Goal: Task Accomplishment & Management: Complete application form

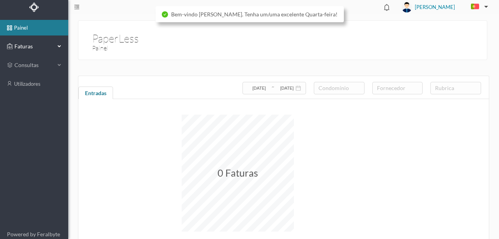
click at [18, 46] on span "Faturas" at bounding box center [33, 46] width 43 height 8
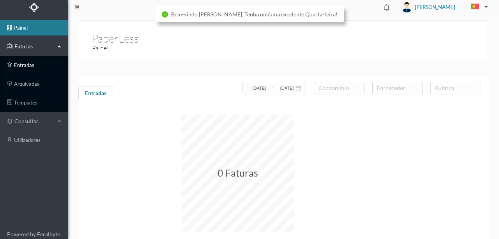
click at [24, 67] on link "entradas" at bounding box center [34, 65] width 68 height 16
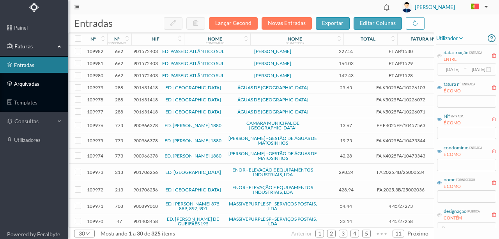
click at [29, 84] on link "arquivadas" at bounding box center [34, 84] width 68 height 16
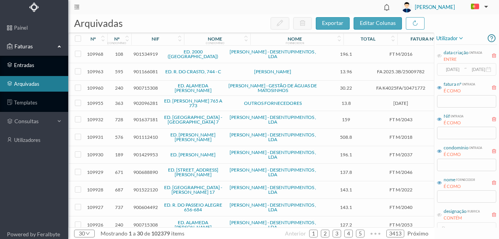
click at [34, 67] on link "entradas" at bounding box center [34, 65] width 68 height 16
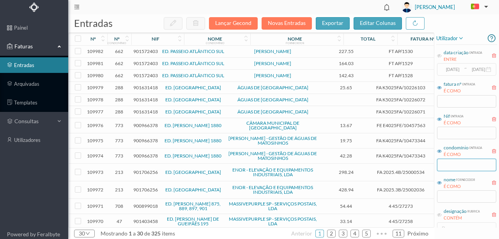
click at [450, 164] on input "text" at bounding box center [466, 165] width 59 height 12
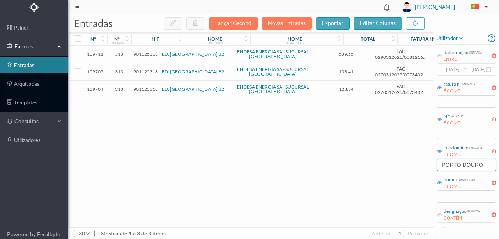
type input "PORTO DOURO"
click at [141, 55] on span "901125318" at bounding box center [145, 54] width 25 height 6
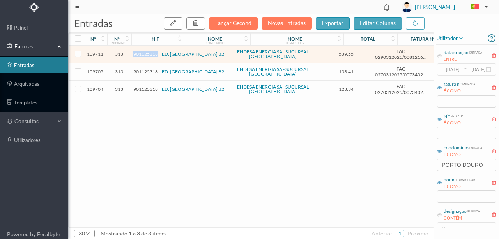
click at [141, 55] on span "901125318" at bounding box center [145, 54] width 25 height 6
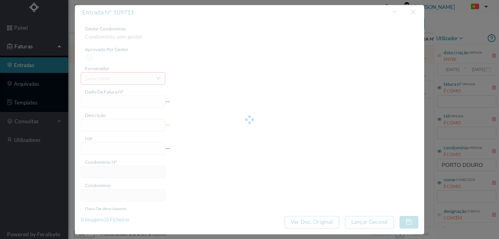
type input "FAC 0290312025/0081216720"
type input "[STREET_ADDRESS]"
type input "901125318"
type input "Invalid date"
type input "[DATE]"
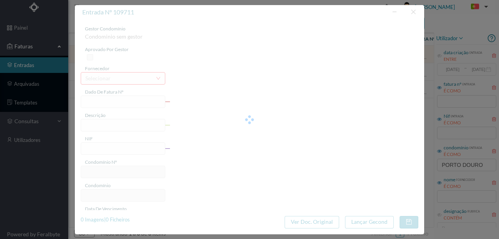
type input "[DATE]"
type input "539.55"
type input "313"
type input "ED. [GEOGRAPHIC_DATA] B2"
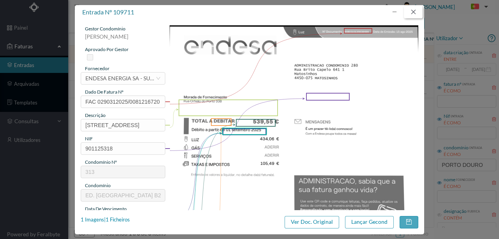
click at [411, 11] on button "button" at bounding box center [413, 12] width 19 height 12
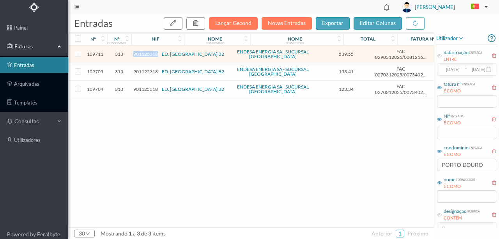
click at [143, 54] on span "901125318" at bounding box center [145, 54] width 25 height 6
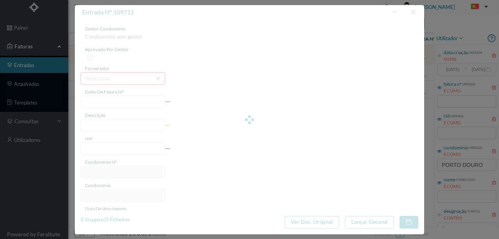
type input "FAC 0290312025/0081216720"
type input "[STREET_ADDRESS]"
type input "901125318"
type input "Invalid date"
type input "[DATE]"
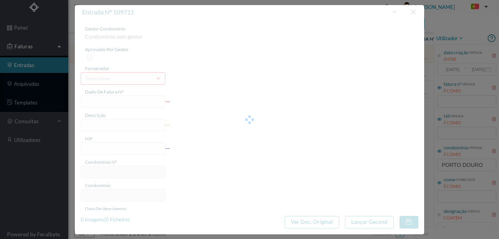
type input "[DATE]"
type input "539.55"
type input "313"
type input "ED. [GEOGRAPHIC_DATA] B2"
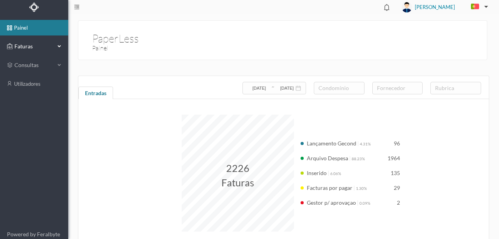
click at [25, 45] on span "Faturas" at bounding box center [33, 46] width 43 height 8
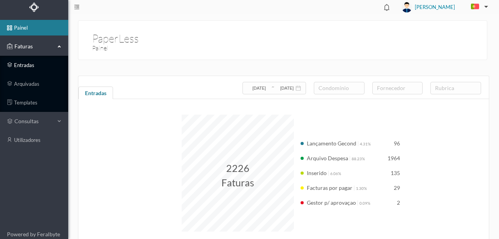
click at [22, 66] on link "entradas" at bounding box center [34, 65] width 68 height 16
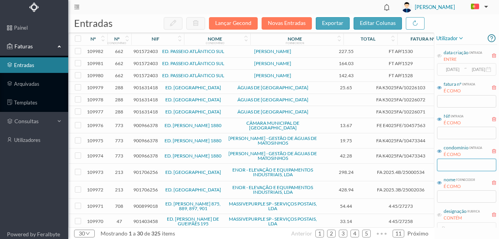
click at [247, 168] on input "text" at bounding box center [466, 165] width 59 height 12
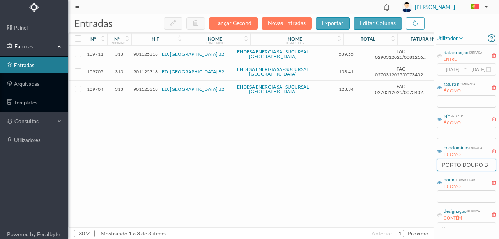
type input "PORTO DOURO B"
click at [80, 54] on input "checkbox" at bounding box center [78, 54] width 6 height 6
checkbox input "true"
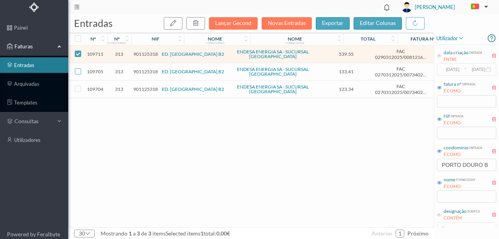
click at [79, 69] on input "checkbox" at bounding box center [78, 71] width 6 height 6
checkbox input "true"
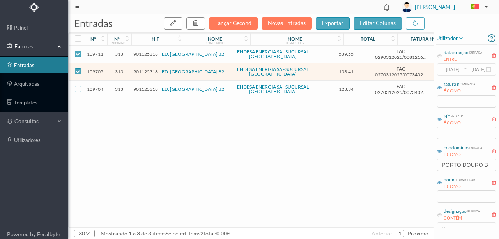
click at [76, 87] on input "checkbox" at bounding box center [78, 89] width 6 height 6
checkbox input "true"
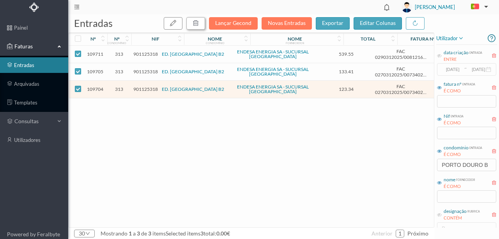
click at [195, 23] on button "button" at bounding box center [195, 23] width 19 height 12
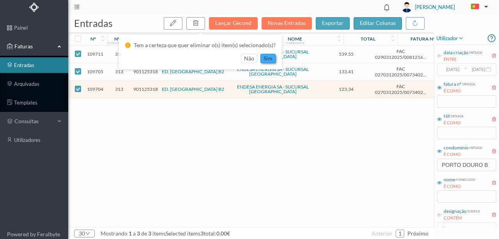
click at [247, 60] on button "sim" at bounding box center [267, 58] width 15 height 9
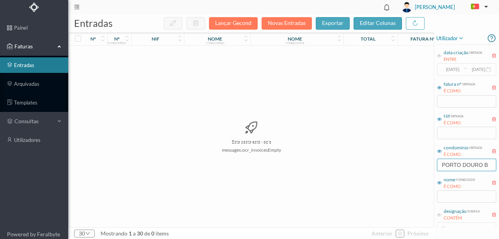
drag, startPoint x: 440, startPoint y: 164, endPoint x: 498, endPoint y: 156, distance: 59.0
click at [247, 156] on div "utilizador data criação entrada ENTRE 2017-05-01 ~ 2017-10-31 fatura nº entrada…" at bounding box center [466, 129] width 65 height 195
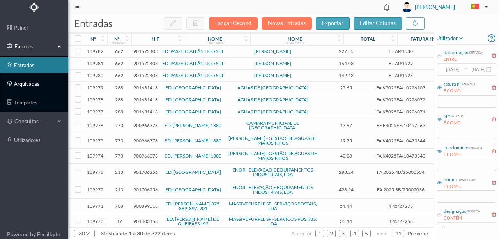
click at [25, 87] on link "arquivadas" at bounding box center [34, 84] width 68 height 16
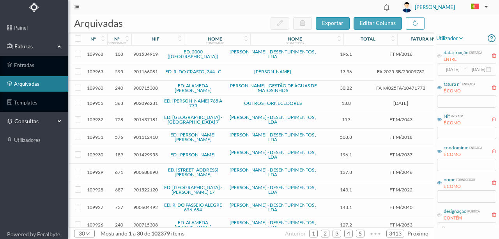
click at [28, 121] on span "consultas" at bounding box center [33, 121] width 39 height 8
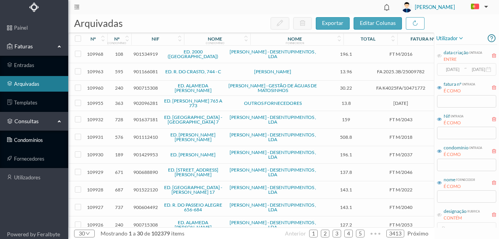
click at [25, 139] on link "condomínios" at bounding box center [34, 140] width 68 height 16
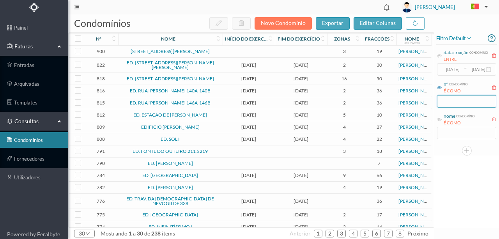
click at [247, 102] on input "text" at bounding box center [466, 101] width 59 height 12
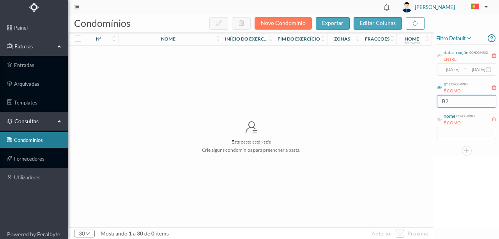
type input "B"
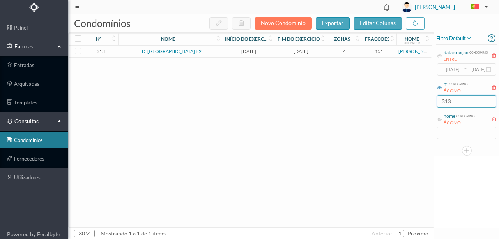
type input "313"
click at [153, 49] on link "ED. [GEOGRAPHIC_DATA] B2" at bounding box center [170, 51] width 62 height 6
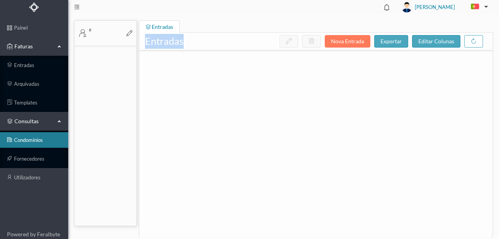
click at [153, 49] on div "entradas nova entrada exportar editar colunas" at bounding box center [316, 41] width 354 height 17
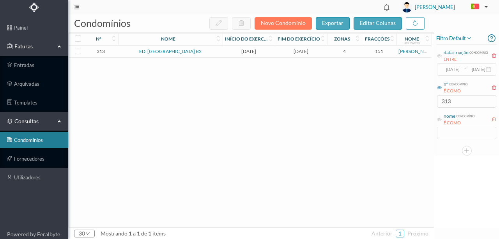
click at [149, 51] on link "ED. [GEOGRAPHIC_DATA] B2" at bounding box center [170, 51] width 62 height 6
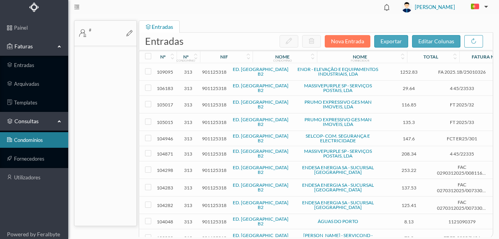
click at [149, 51] on th at bounding box center [146, 56] width 14 height 12
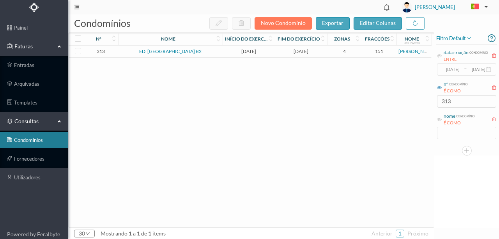
click at [239, 52] on span "2025-01-01" at bounding box center [248, 51] width 48 height 6
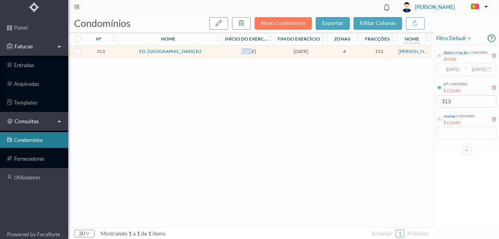
click at [239, 52] on span "2025-01-01" at bounding box center [248, 51] width 48 height 6
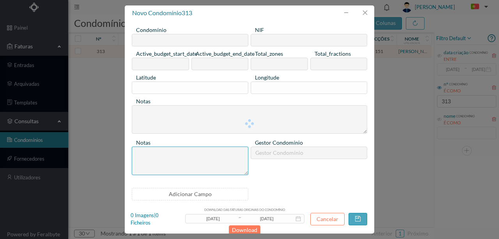
type input "ED. [GEOGRAPHIC_DATA] B2"
type input "901125318"
type input "2025-01-01"
type input "2025-12-31"
type input "4"
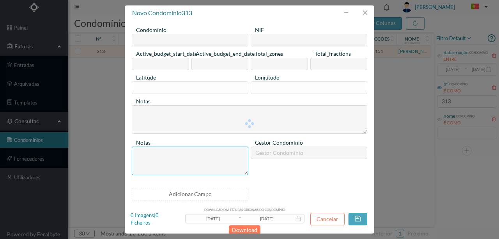
type input "151"
type input "0"
type textarea "Seguro Completo."
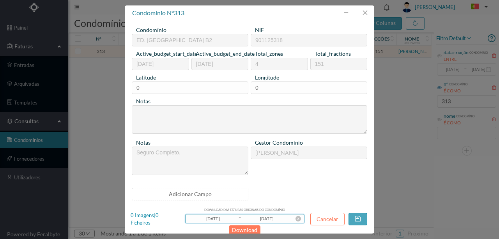
click at [224, 218] on input "[DATE]" at bounding box center [213, 218] width 50 height 9
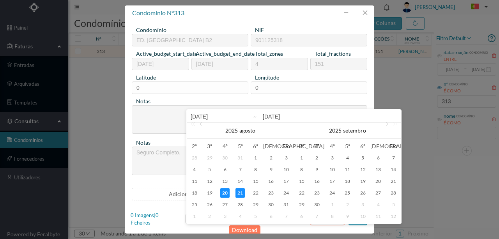
click at [218, 115] on input "[DATE]" at bounding box center [240, 116] width 99 height 9
type input "2025-08-0"
type input "[DATE]"
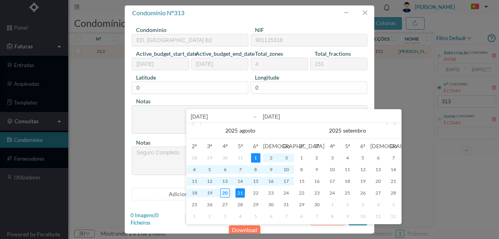
type input "2025-0-01"
type input "2025-01-01"
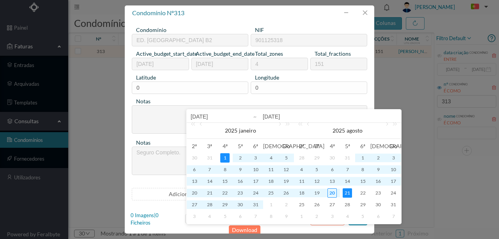
type input "2025-01-01"
click at [247, 115] on input "2025-08-21" at bounding box center [330, 116] width 134 height 9
click at [247, 117] on input "2025-08-21" at bounding box center [330, 116] width 134 height 9
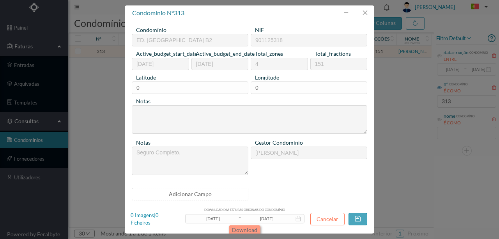
click at [241, 228] on button "Download" at bounding box center [245, 229] width 32 height 9
drag, startPoint x: 224, startPoint y: 219, endPoint x: 226, endPoint y: 230, distance: 11.2
click at [224, 219] on input "2025-01-01" at bounding box center [213, 218] width 50 height 9
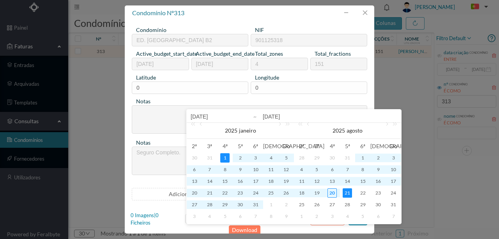
click at [202, 116] on input "2025-01-01" at bounding box center [240, 116] width 99 height 9
type input "202-01-01"
type input "2024-01-01"
click at [247, 114] on input "2025-08-21" at bounding box center [330, 116] width 134 height 9
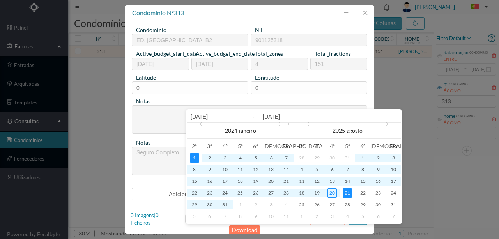
type input "202-08-21"
type input "2024-08-21"
drag, startPoint x: 281, startPoint y: 116, endPoint x: 286, endPoint y: 144, distance: 28.4
click at [247, 116] on input "2024-08-21" at bounding box center [330, 116] width 134 height 9
type input "2024-1-21"
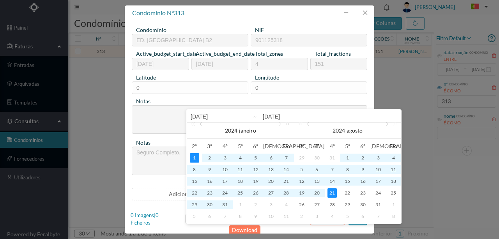
type input "2024-12-21"
click at [247, 116] on input "2024-12-21" at bounding box center [330, 116] width 134 height 9
type input "2024-12-3"
type input "2024-12-31"
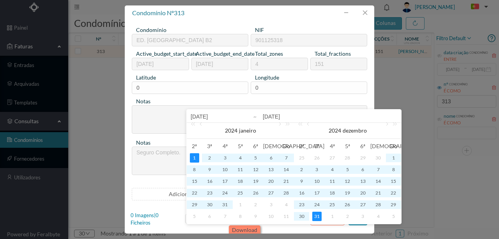
type input "2024-12-31"
click at [247, 230] on button "Download" at bounding box center [245, 229] width 32 height 9
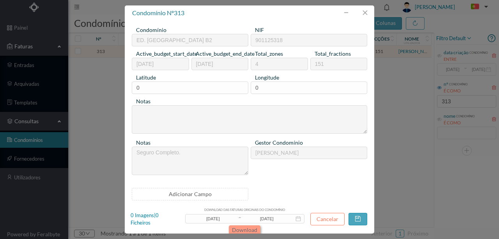
click at [243, 229] on button "Download" at bounding box center [245, 229] width 32 height 9
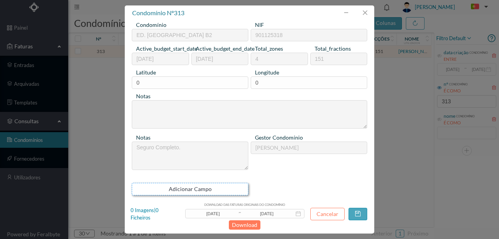
scroll to position [6, 0]
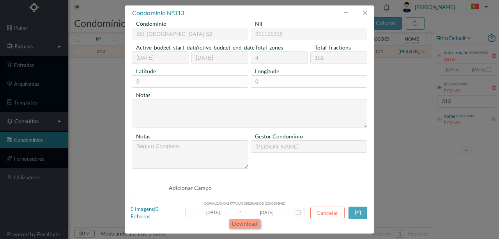
click at [247, 222] on button "Download" at bounding box center [245, 223] width 32 height 9
click at [247, 223] on button "Download" at bounding box center [245, 223] width 32 height 9
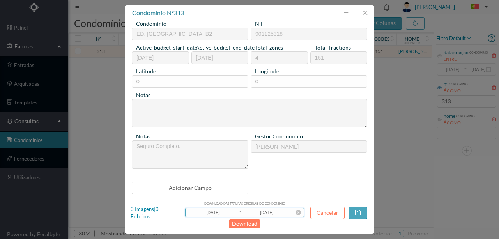
click at [224, 211] on input "2024-01-01" at bounding box center [213, 212] width 50 height 9
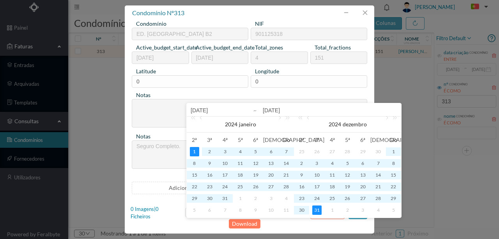
click at [202, 110] on input "2024-01-01" at bounding box center [240, 110] width 99 height 9
type input "202-01-01"
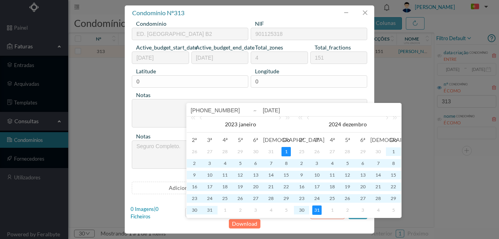
type input "2023-01-01"
click at [247, 109] on input "2024-12-31" at bounding box center [330, 110] width 134 height 9
type input "202-12-31"
type input "2023-12-31"
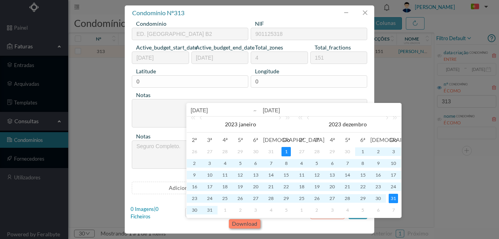
type input "2023-12-31"
click at [247, 223] on button "Download" at bounding box center [245, 223] width 32 height 9
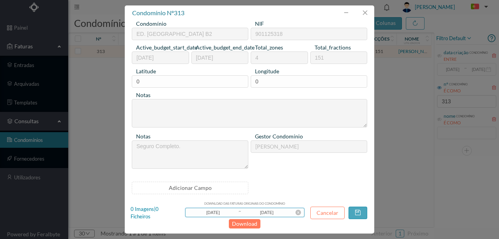
click at [212, 210] on input "2023-01-01" at bounding box center [213, 212] width 50 height 9
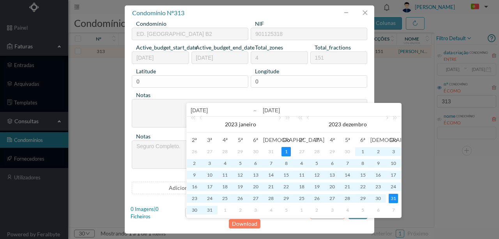
click at [202, 109] on input "2023-01-01" at bounding box center [240, 110] width 99 height 9
type input "202-01-01"
type input "2022-01-01"
click at [247, 110] on input "2023-12-31" at bounding box center [330, 110] width 134 height 9
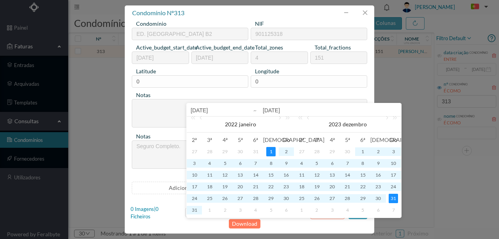
type input "202-12-31"
type input "2022-12-31"
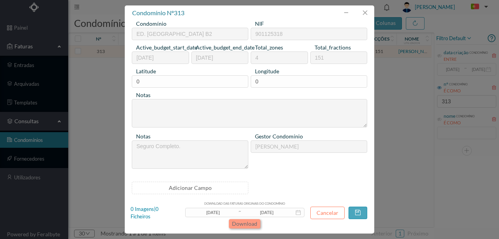
click at [240, 224] on button "Download" at bounding box center [245, 223] width 32 height 9
click at [243, 222] on button "Download" at bounding box center [245, 223] width 32 height 9
click at [244, 224] on button "Download" at bounding box center [245, 223] width 32 height 9
click at [240, 222] on button "Download" at bounding box center [245, 223] width 32 height 9
click at [247, 223] on button "Download" at bounding box center [245, 223] width 32 height 9
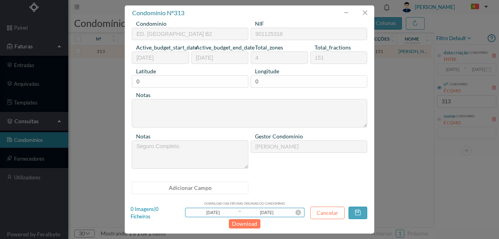
click at [224, 212] on input "2022-01-01" at bounding box center [213, 212] width 50 height 9
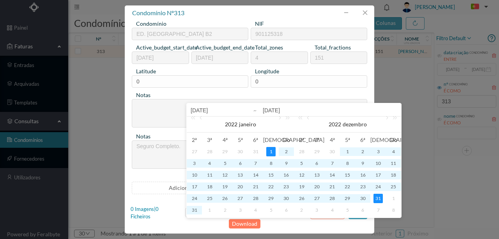
click at [201, 110] on input "2022-01-01" at bounding box center [240, 110] width 99 height 9
type input "202-01-01"
type input "2021-01-01"
click at [247, 109] on input "2022-12-31" at bounding box center [330, 110] width 134 height 9
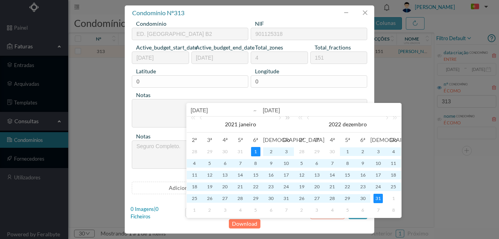
type input "202-12-31"
type input "2021-12-31"
click at [240, 224] on button "Download" at bounding box center [245, 223] width 32 height 9
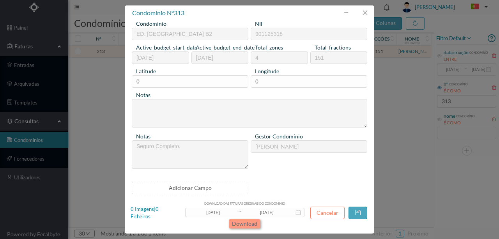
click at [247, 221] on button "Download" at bounding box center [245, 223] width 32 height 9
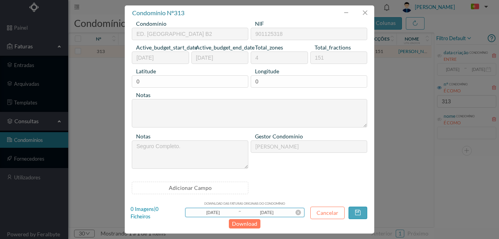
click at [212, 211] on input "2021-01-01" at bounding box center [213, 212] width 50 height 9
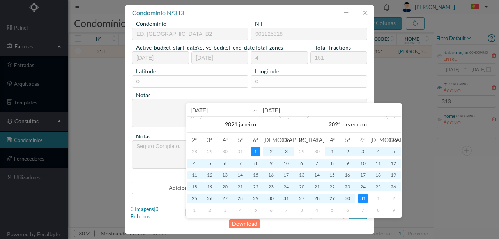
click at [202, 110] on input "2021-01-01" at bounding box center [240, 110] width 99 height 9
type input "202-01-01"
type input "2020-01-01"
click at [247, 110] on input "2021-12-31" at bounding box center [330, 110] width 134 height 9
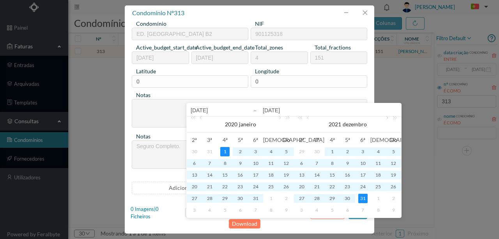
type input "202-12-31"
type input "2020-12-31"
click at [247, 221] on button "Download" at bounding box center [245, 223] width 32 height 9
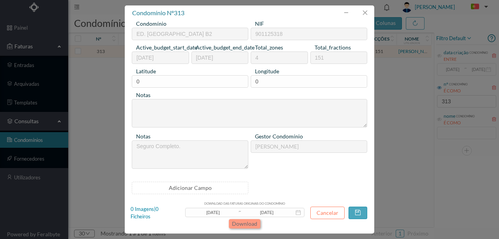
click at [244, 223] on button "Download" at bounding box center [245, 223] width 32 height 9
click at [247, 14] on button "button" at bounding box center [364, 13] width 19 height 12
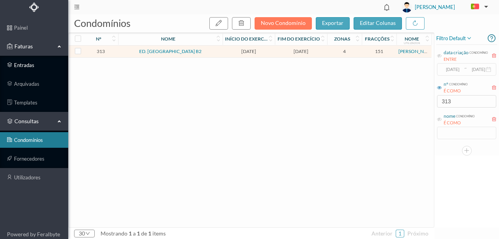
click at [29, 68] on link "entradas" at bounding box center [34, 65] width 68 height 16
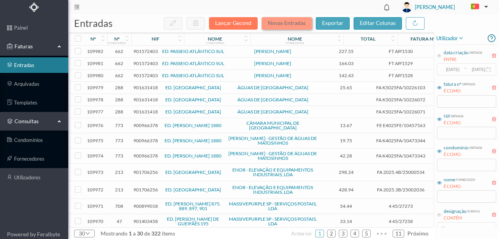
click at [247, 23] on button "Novas Entradas" at bounding box center [286, 23] width 50 height 12
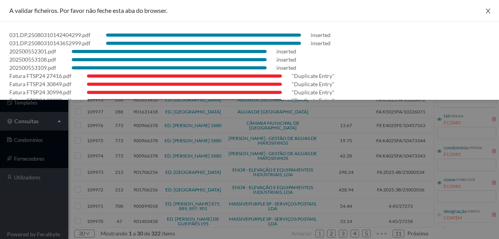
click at [247, 10] on icon "icon: close" at bounding box center [488, 11] width 6 height 6
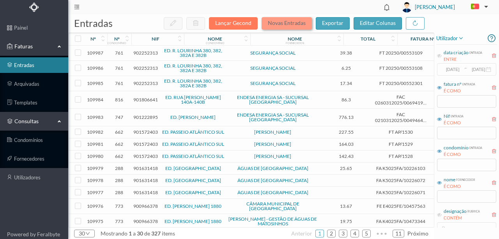
click at [247, 23] on button "Novas Entradas" at bounding box center [286, 23] width 50 height 12
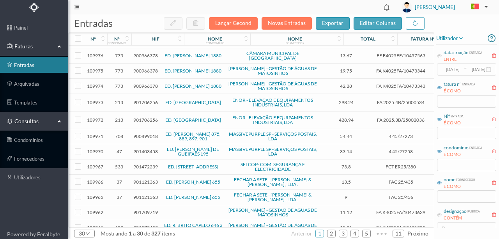
scroll to position [156, 0]
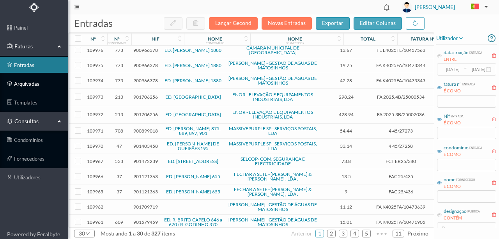
click at [29, 87] on link "arquivadas" at bounding box center [34, 84] width 68 height 16
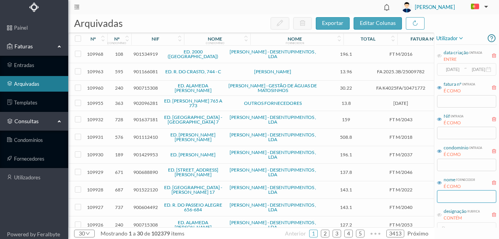
click at [247, 195] on input "text" at bounding box center [466, 196] width 59 height 12
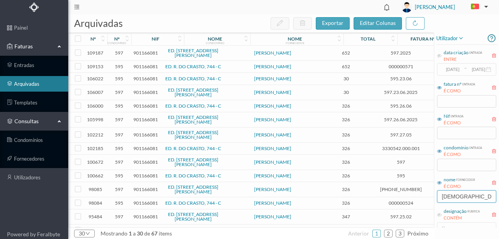
type input "isaa"
click at [143, 52] on span "901166081" at bounding box center [145, 53] width 25 height 6
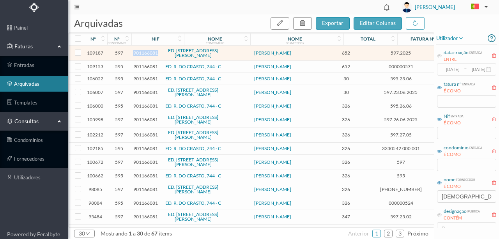
click at [143, 52] on span "901166081" at bounding box center [145, 53] width 25 height 6
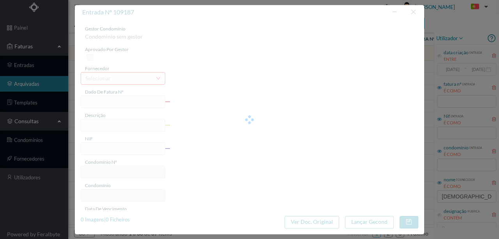
type input "597.2025"
type input "Portaria Julho + Sub de Ferias"
type input "901166081"
type input "2025-07-29"
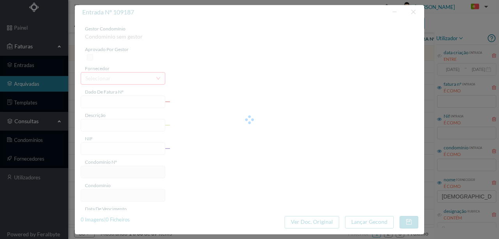
type input "2025-07-29"
type input "652.00"
type input "597"
type input "ED. RUA DE CRASTO, 744 - A"
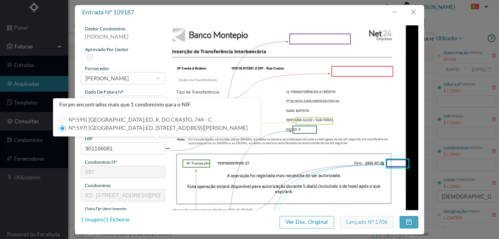
click at [125, 221] on div "1 Imagens | 1 Ficheiros" at bounding box center [105, 220] width 49 height 8
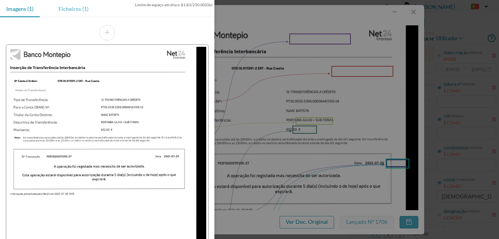
click at [73, 8] on div "Ficheiros (1)" at bounding box center [73, 9] width 42 height 18
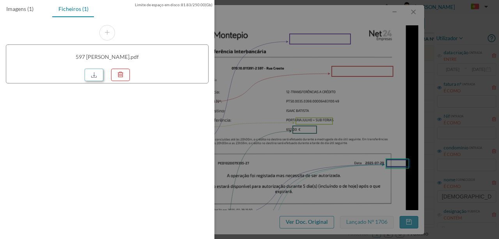
click at [94, 75] on link at bounding box center [94, 75] width 19 height 12
click at [247, 30] on div at bounding box center [249, 119] width 499 height 239
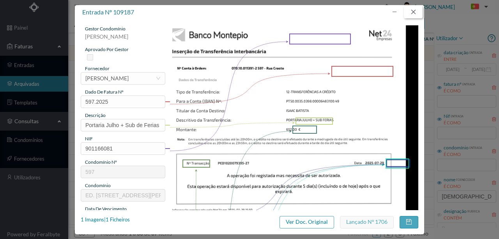
click at [247, 15] on button "button" at bounding box center [413, 12] width 19 height 12
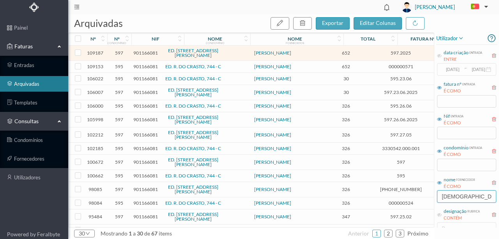
drag, startPoint x: 468, startPoint y: 199, endPoint x: 426, endPoint y: 196, distance: 42.2
click at [247, 196] on div "arquivadas exportar editar colunas nº nº condomínio nif nome condomínio nome fo…" at bounding box center [283, 126] width 431 height 224
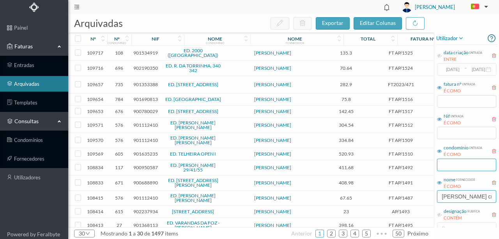
type input "ana cr"
drag, startPoint x: 446, startPoint y: 166, endPoint x: 454, endPoint y: 164, distance: 8.0
click at [247, 166] on input "text" at bounding box center [466, 165] width 59 height 12
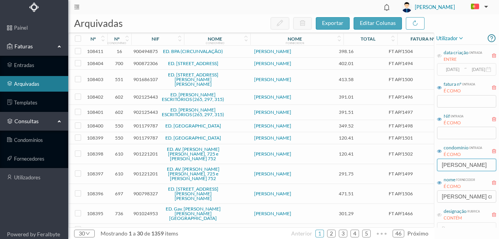
scroll to position [127, 0]
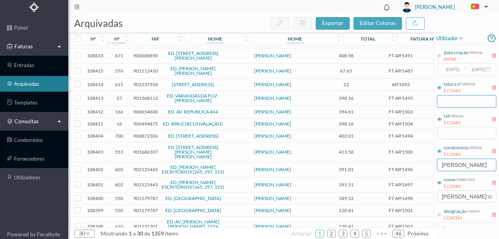
type input "alfred"
click at [247, 99] on input "text" at bounding box center [466, 101] width 59 height 12
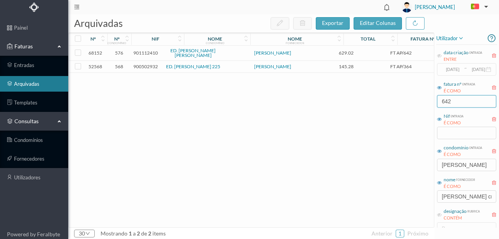
scroll to position [0, 0]
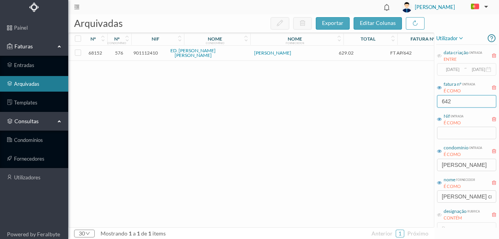
type input "642"
click at [149, 52] on span "901112410" at bounding box center [145, 53] width 25 height 6
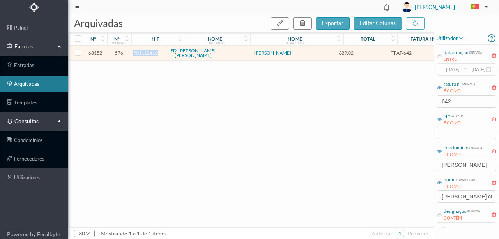
click at [149, 52] on span "901112410" at bounding box center [145, 53] width 25 height 6
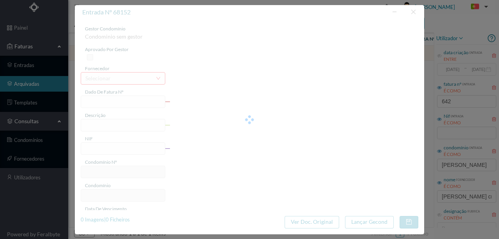
type input "FT AP/642"
type input "Despesas Processo Contencioso - Fração D7"
type input "901112410"
type input "2024-04-12"
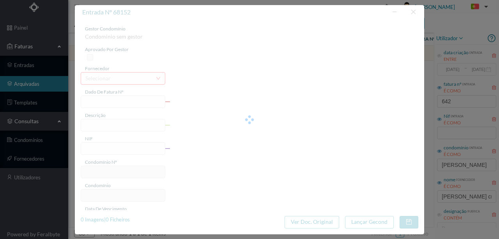
type input "2024-05-16"
type input "629.02"
type input "576"
type input "ED. [PERSON_NAME] [PERSON_NAME]"
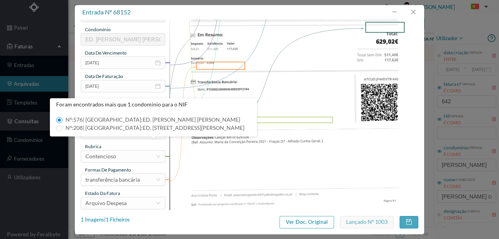
scroll to position [130, 0]
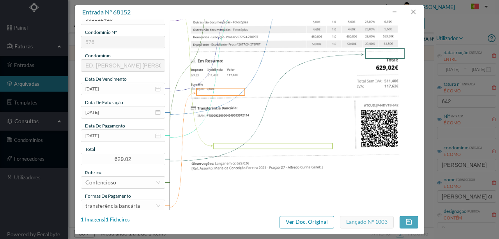
click at [247, 128] on img at bounding box center [294, 72] width 249 height 352
click at [119, 221] on div "1 Imagens | 1 Ficheiros" at bounding box center [105, 220] width 49 height 8
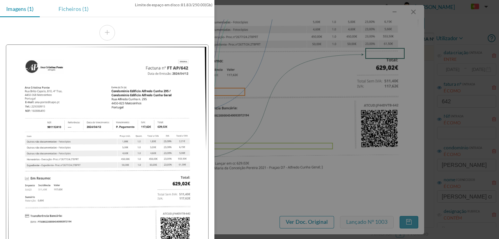
click at [64, 10] on div "Ficheiros (1)" at bounding box center [73, 9] width 42 height 18
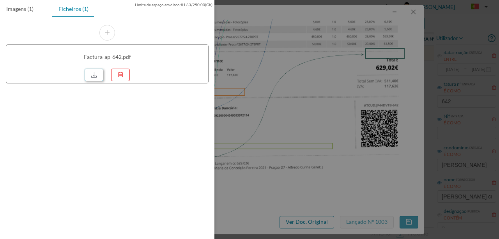
click at [93, 77] on link at bounding box center [94, 75] width 19 height 12
